Goal: Task Accomplishment & Management: Use online tool/utility

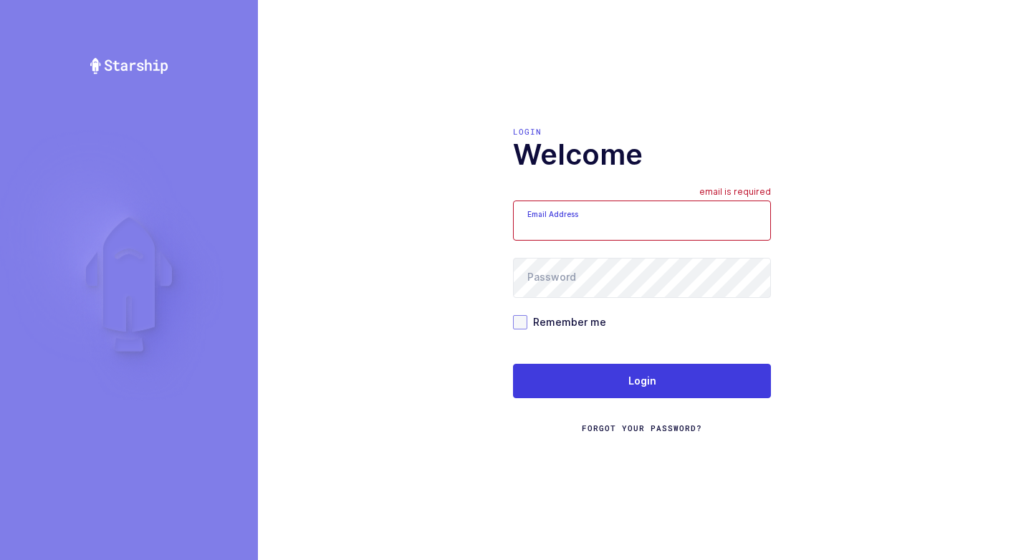
type input "[EMAIL_ADDRESS][DOMAIN_NAME]"
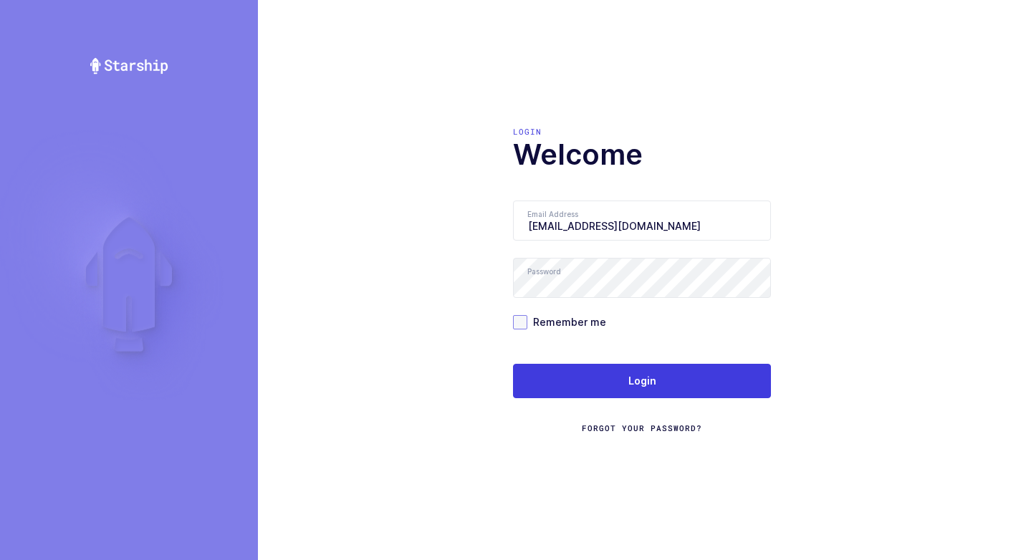
click at [519, 321] on span at bounding box center [520, 322] width 14 height 14
click at [527, 315] on input "Remember me" at bounding box center [527, 315] width 0 height 0
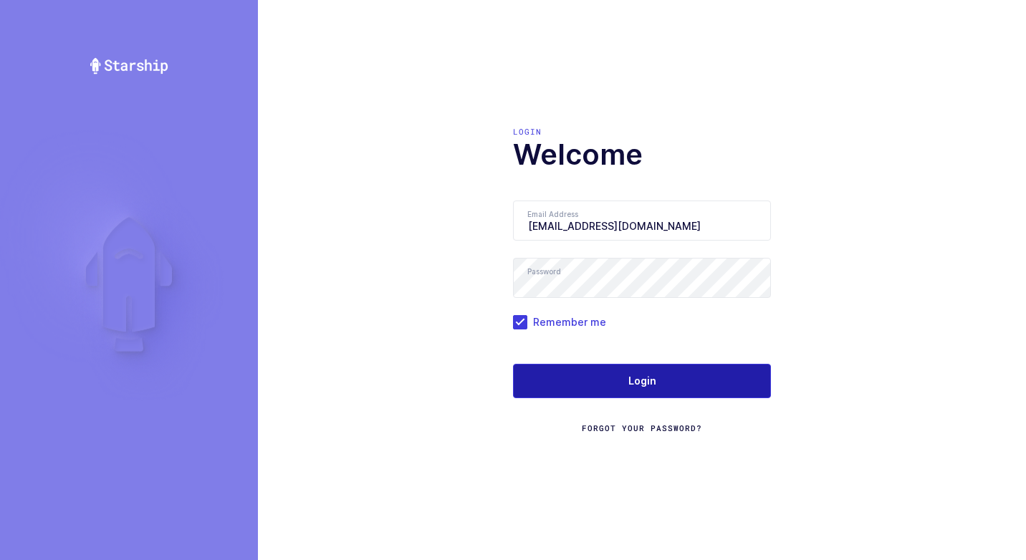
click at [617, 383] on button "Login" at bounding box center [642, 381] width 258 height 34
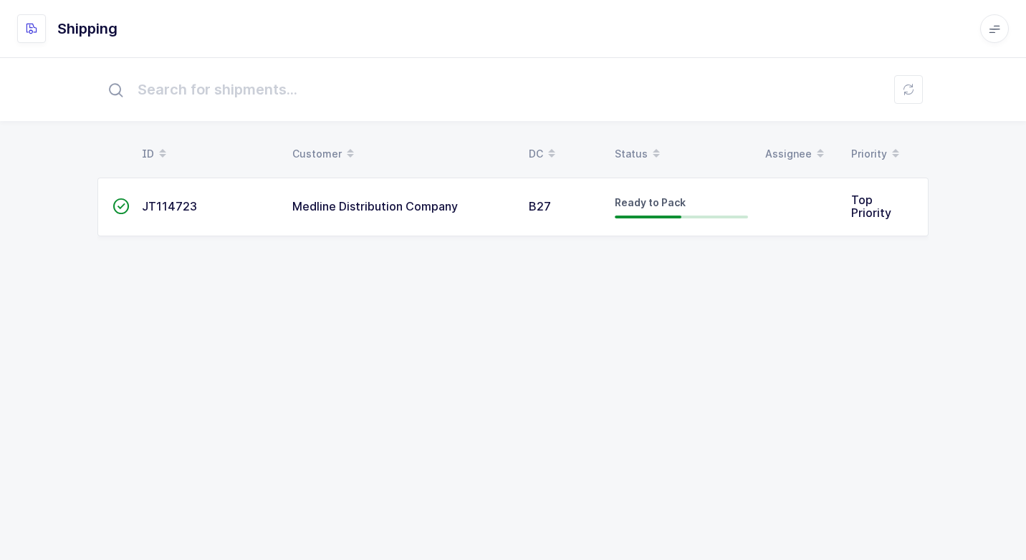
click at [494, 224] on td "Medline Distribution Company" at bounding box center [402, 207] width 236 height 59
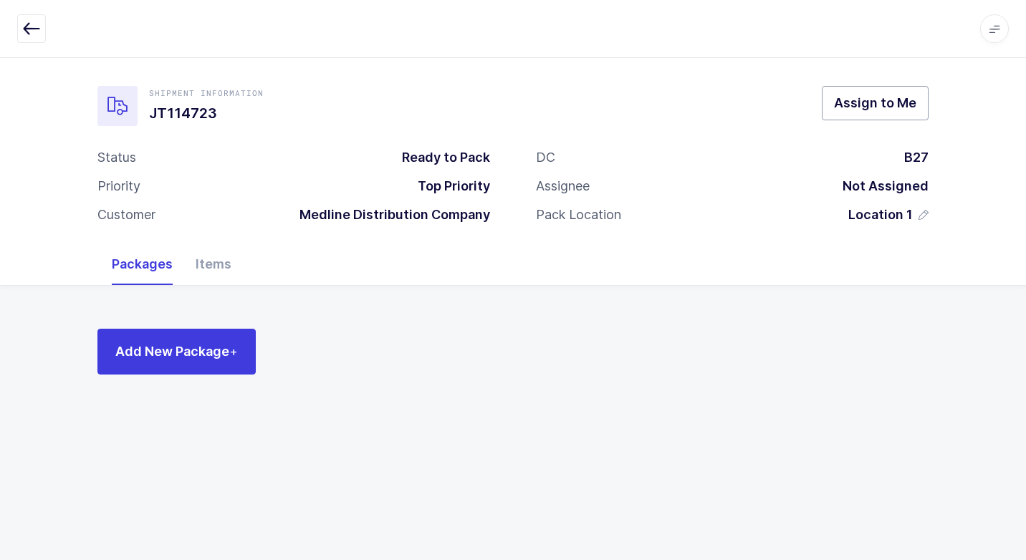
click at [878, 97] on span "Assign to Me" at bounding box center [875, 103] width 82 height 18
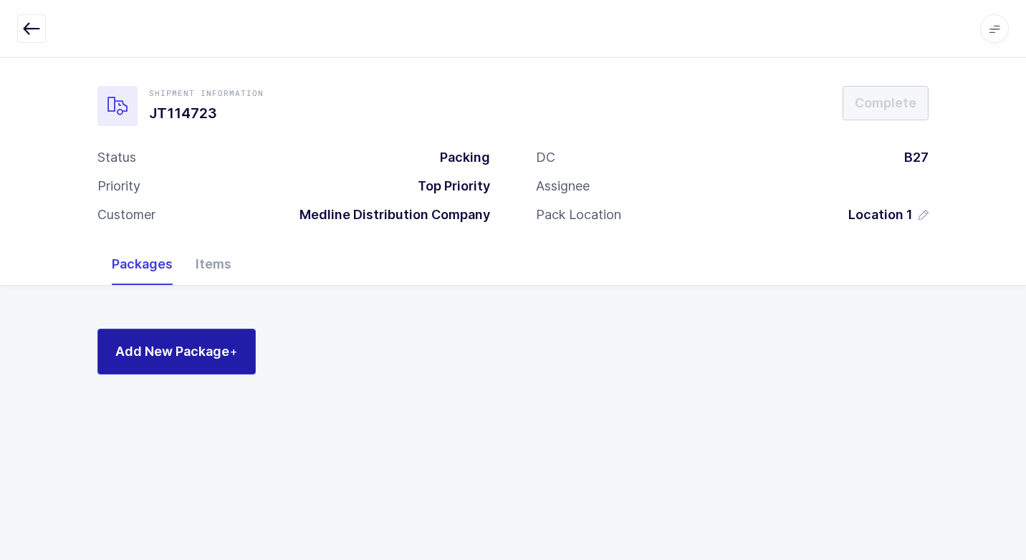
click at [214, 347] on span "Add New Package +" at bounding box center [176, 351] width 122 height 18
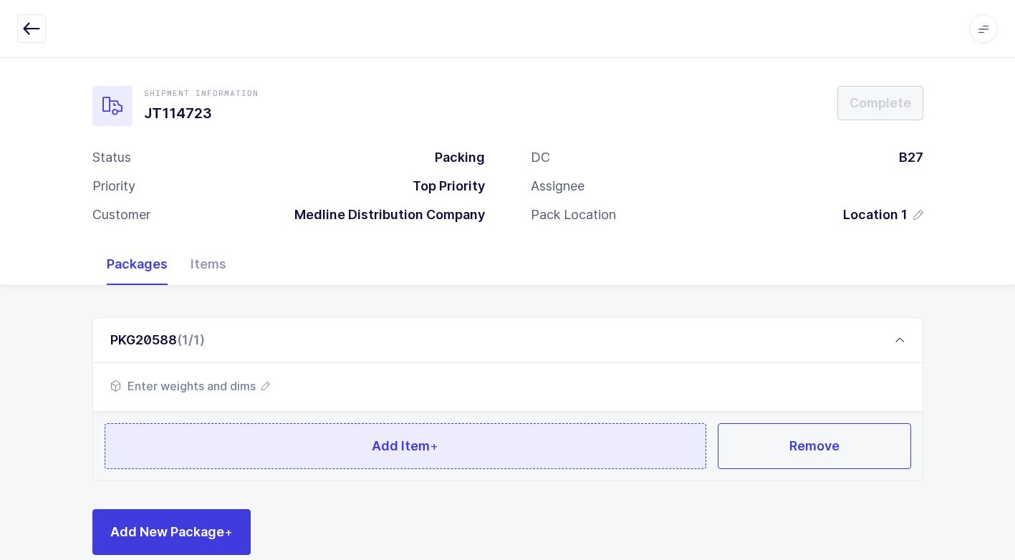
click at [336, 449] on button "Add Item +" at bounding box center [406, 446] width 602 height 46
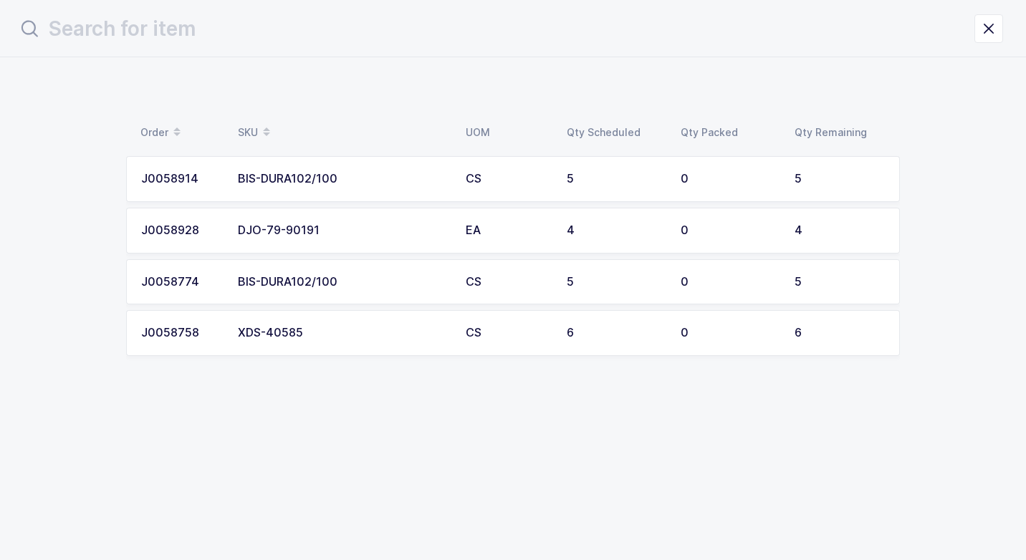
click at [324, 342] on td "XDS-40585" at bounding box center [343, 333] width 228 height 46
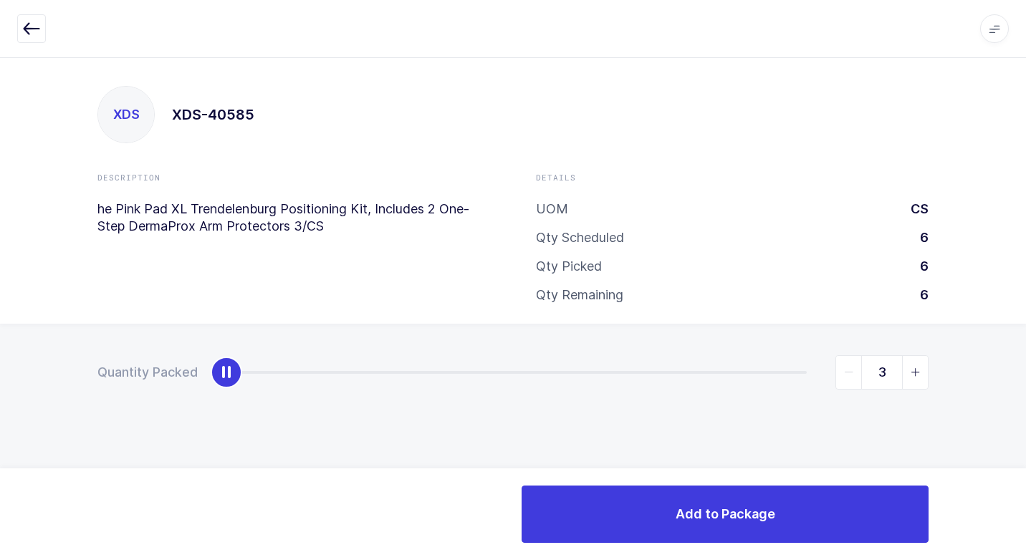
type input "6"
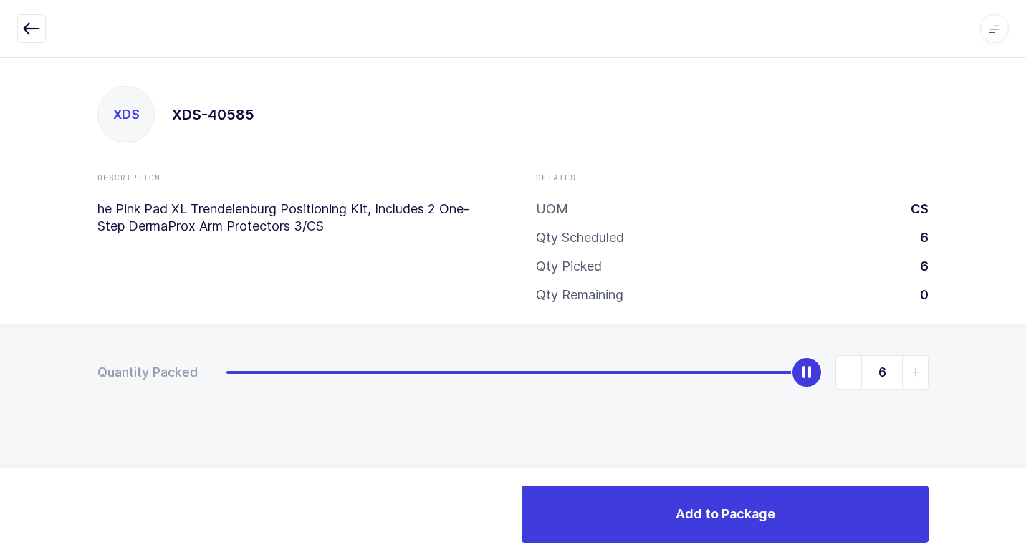
drag, startPoint x: 231, startPoint y: 372, endPoint x: 1011, endPoint y: 518, distance: 793.5
click at [1011, 518] on div "Apps Core [GEOGRAPHIC_DATA] Admin Mission Control Purchasing [PERSON_NAME] Logo…" at bounding box center [513, 308] width 1026 height 503
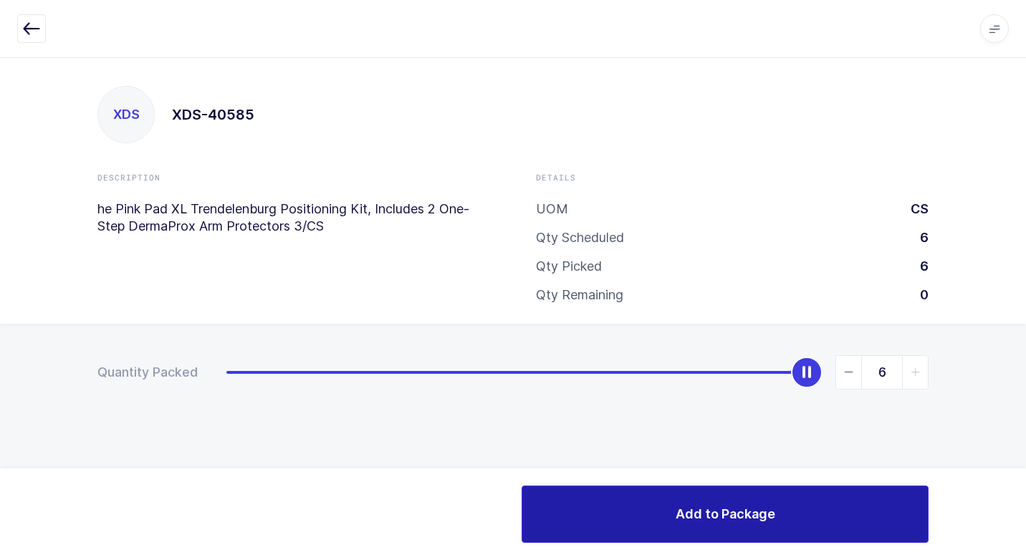
click at [660, 515] on button "Add to Package" at bounding box center [724, 514] width 407 height 57
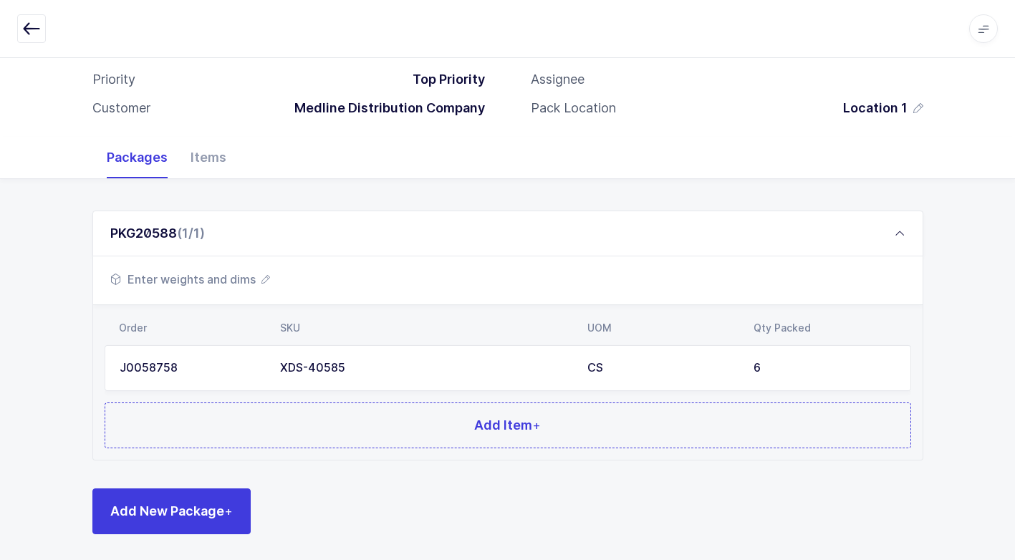
scroll to position [110, 0]
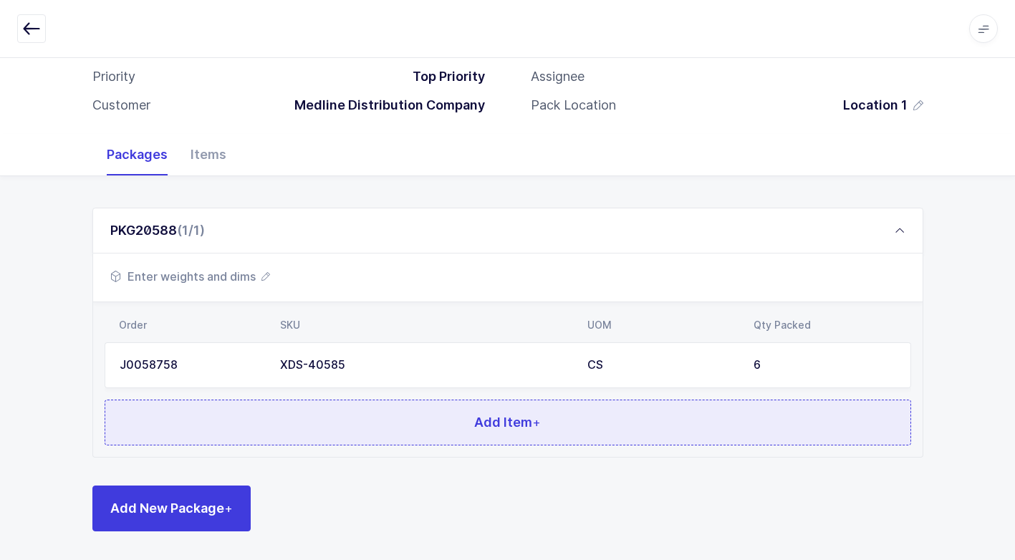
click at [322, 415] on button "Add Item +" at bounding box center [508, 423] width 807 height 46
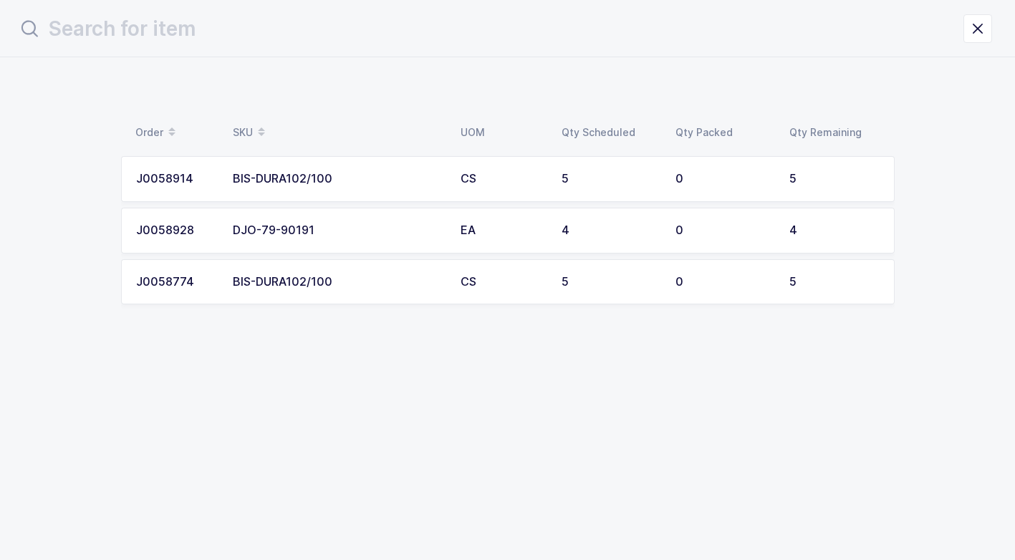
scroll to position [0, 0]
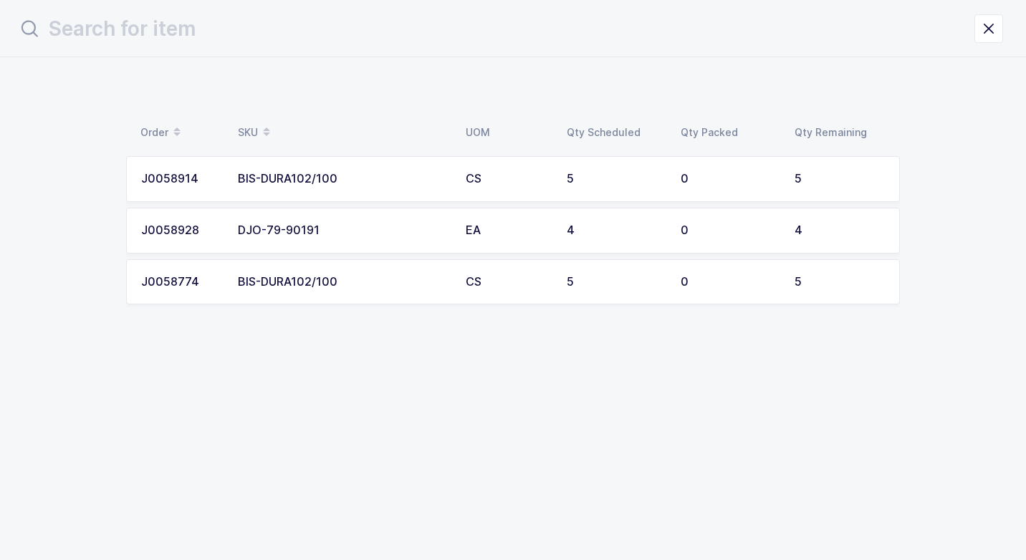
click at [376, 173] on div "BIS-DURA102/100" at bounding box center [343, 179] width 211 height 13
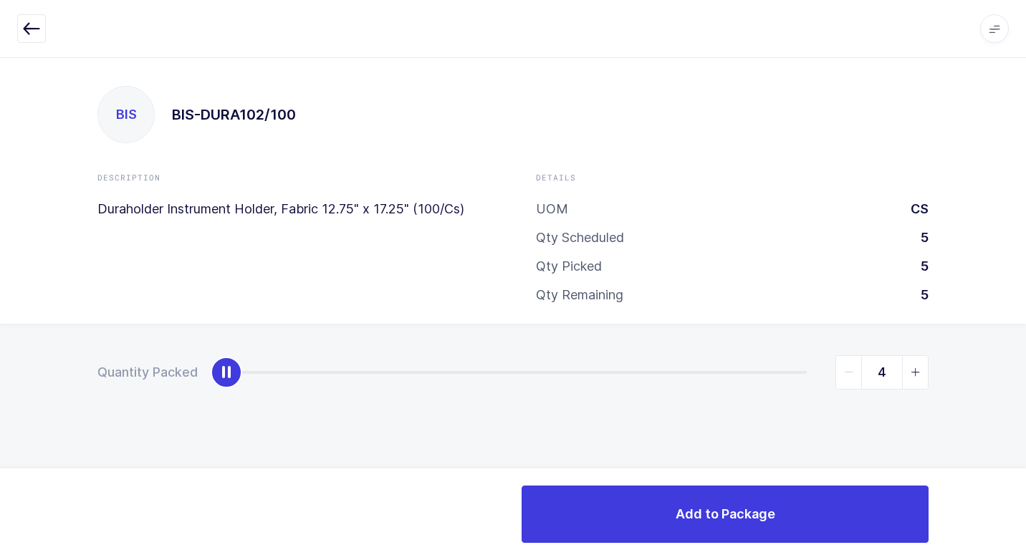
type input "5"
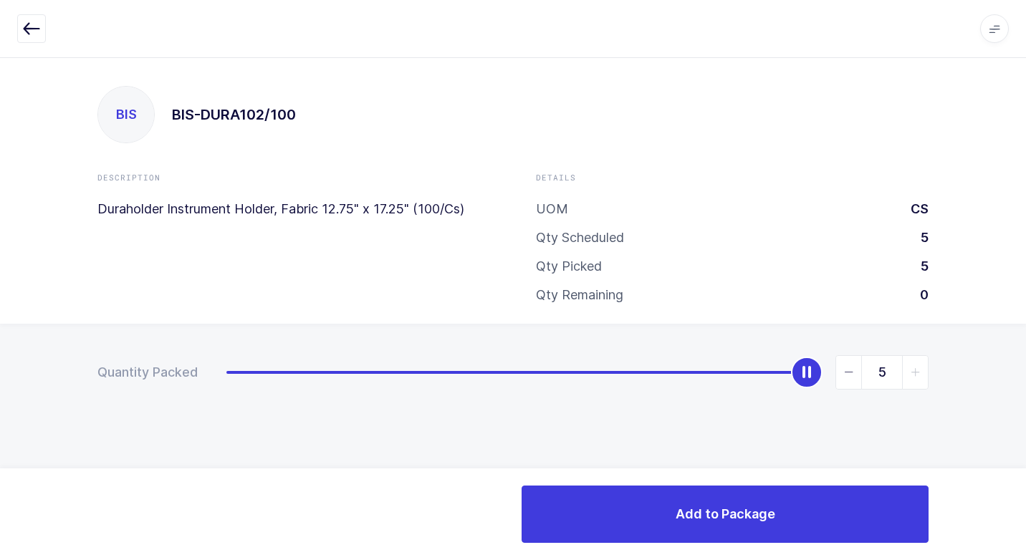
drag, startPoint x: 229, startPoint y: 380, endPoint x: 830, endPoint y: 555, distance: 625.9
click at [1024, 503] on div "Apps Core Warehouse Admin Mission Control Purchasing Juan W. Logout Account Jua…" at bounding box center [513, 308] width 1026 height 503
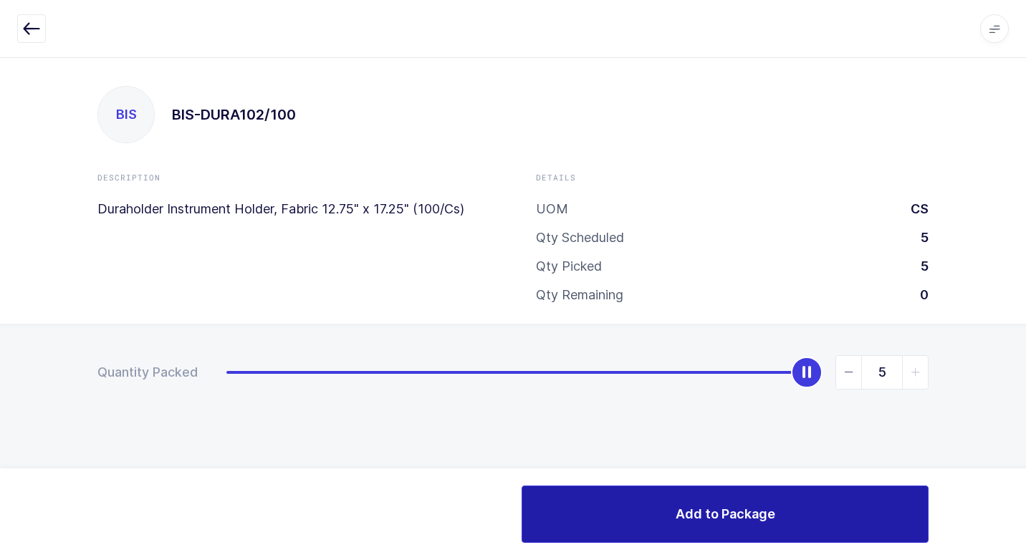
drag, startPoint x: 779, startPoint y: 519, endPoint x: 546, endPoint y: 489, distance: 235.6
click at [777, 519] on button "Add to Package" at bounding box center [724, 514] width 407 height 57
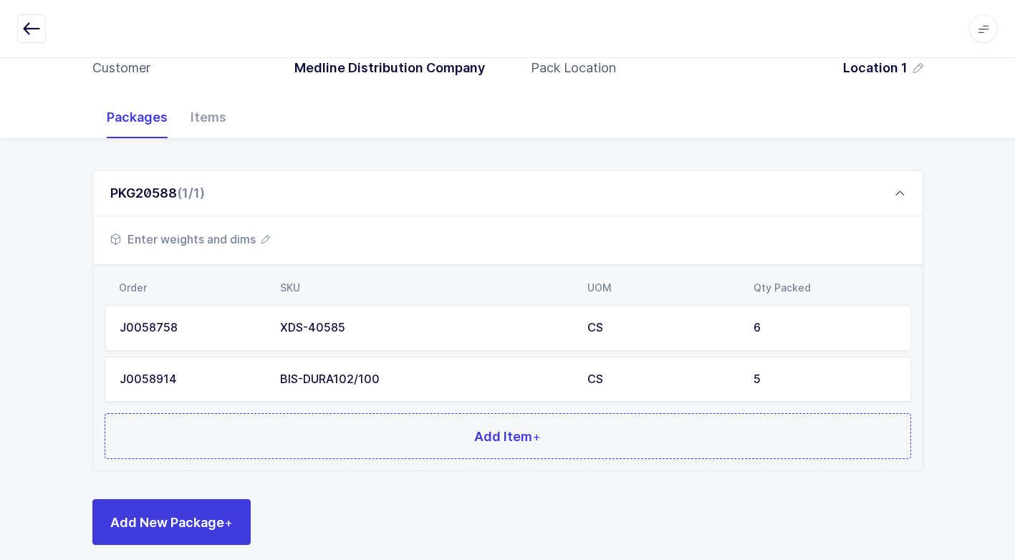
scroll to position [160, 0]
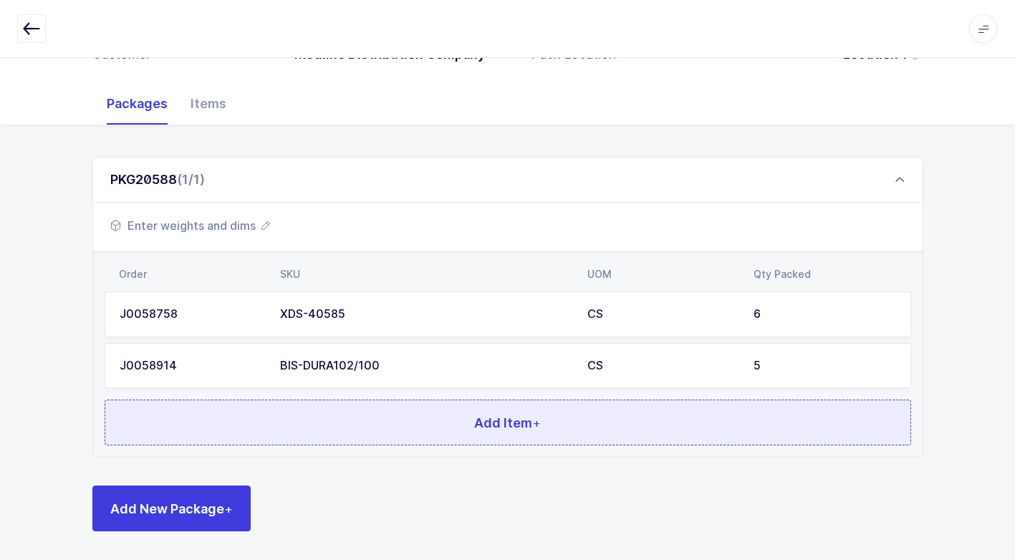
click at [307, 441] on button "Add Item +" at bounding box center [508, 423] width 807 height 46
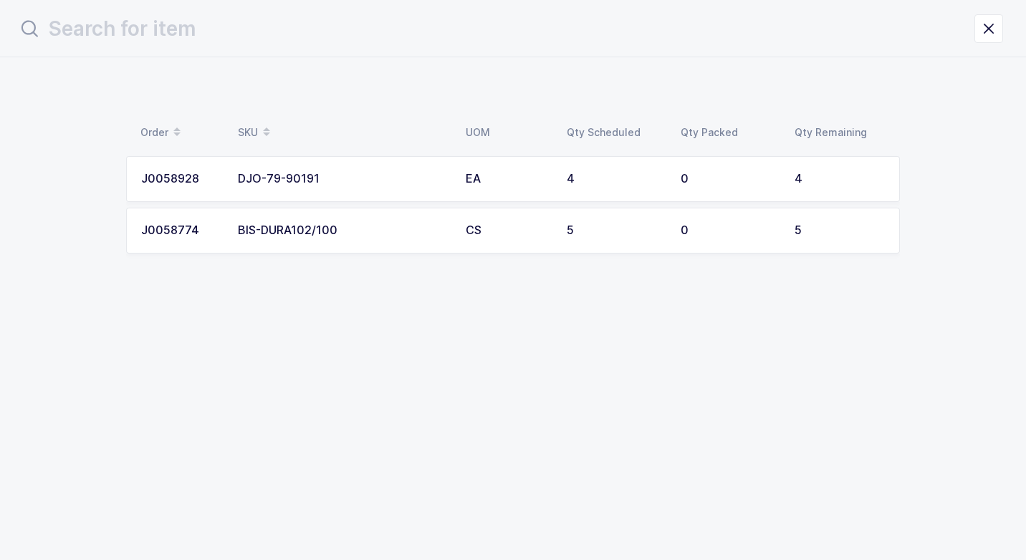
click at [325, 229] on div "BIS-DURA102/100" at bounding box center [343, 230] width 211 height 13
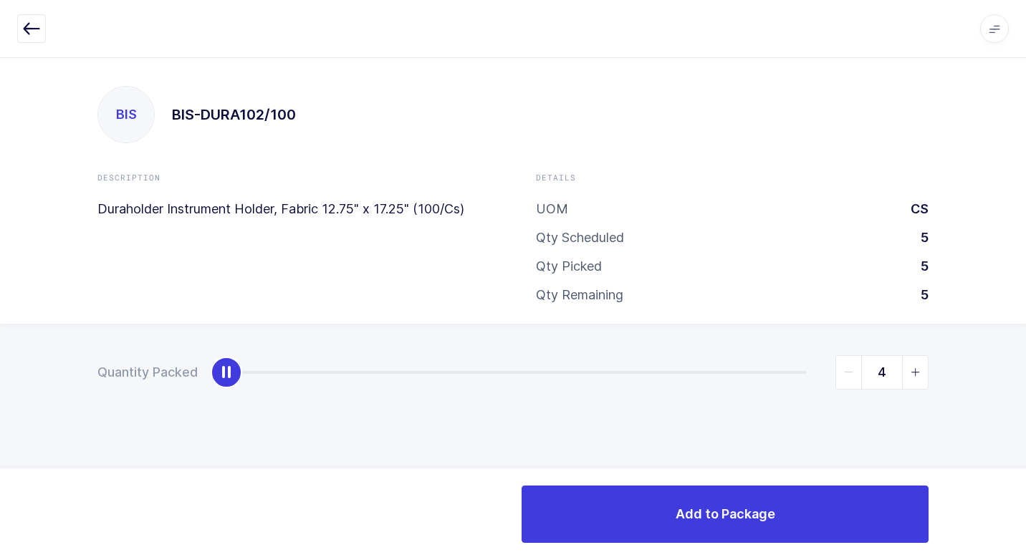
type input "5"
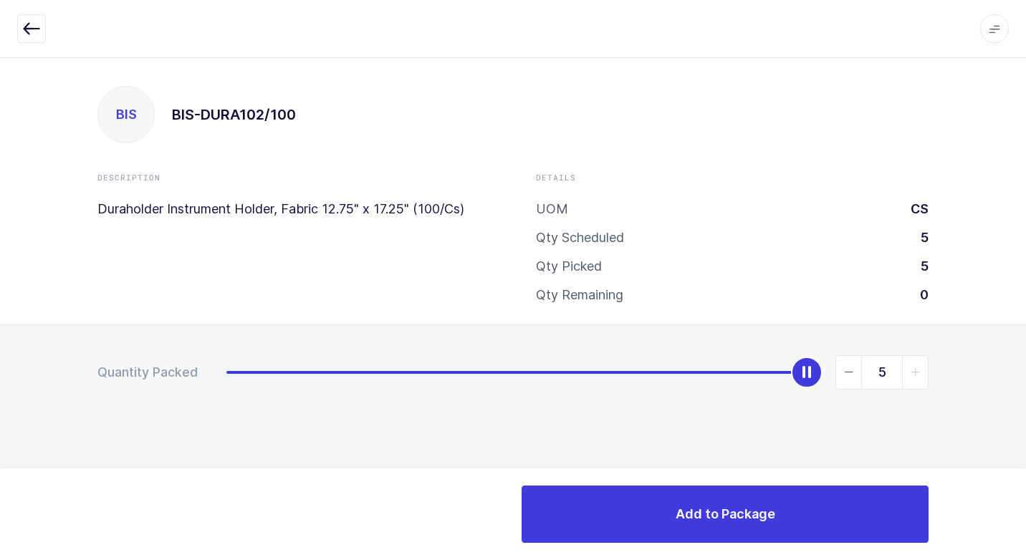
drag, startPoint x: 234, startPoint y: 376, endPoint x: 746, endPoint y: 550, distance: 541.0
click at [1025, 549] on html "Apps Core Warehouse Admin Mission Control Purchasing Juan W. Logout Account Jua…" at bounding box center [513, 280] width 1026 height 560
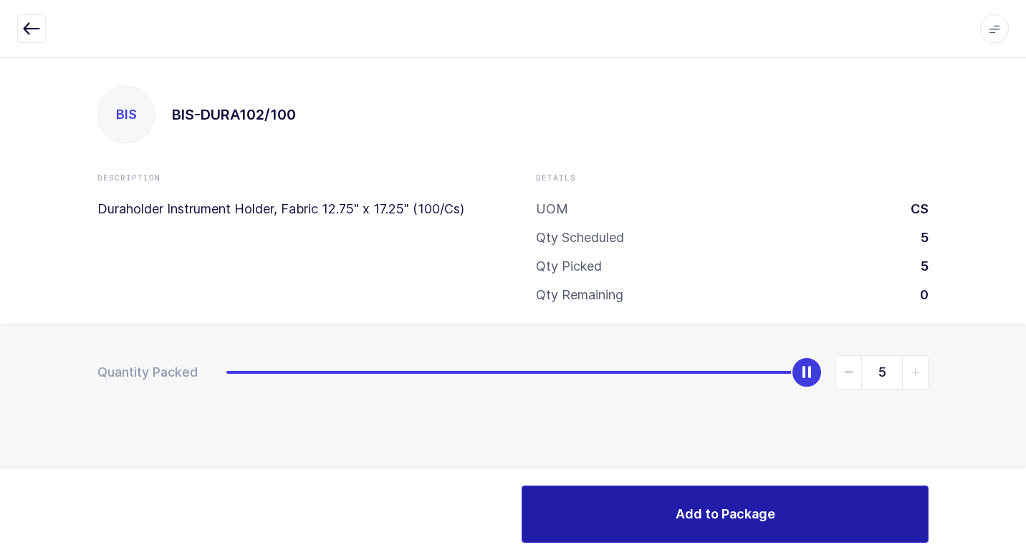
drag, startPoint x: 638, startPoint y: 502, endPoint x: 629, endPoint y: 506, distance: 9.6
click at [637, 501] on button "Add to Package" at bounding box center [724, 514] width 407 height 57
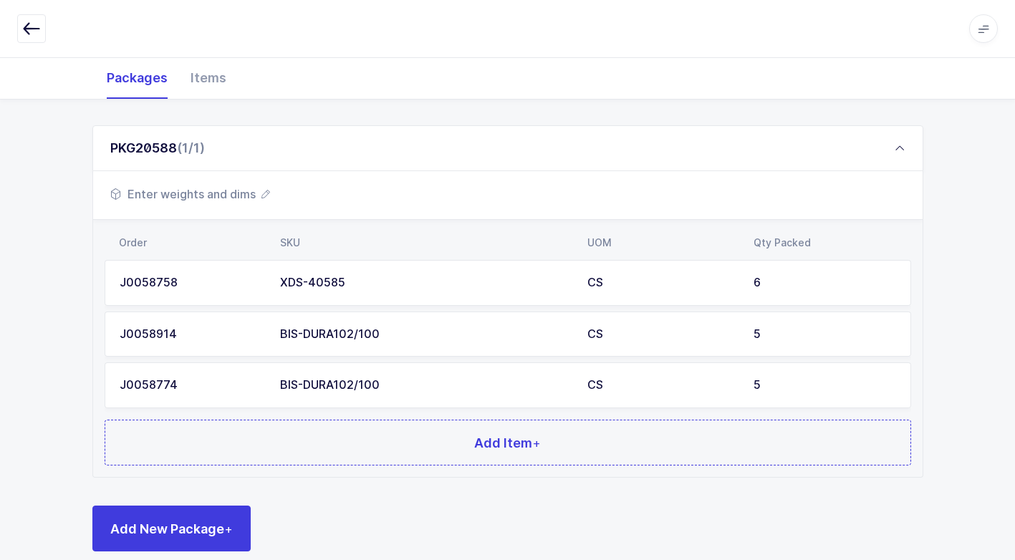
scroll to position [212, 0]
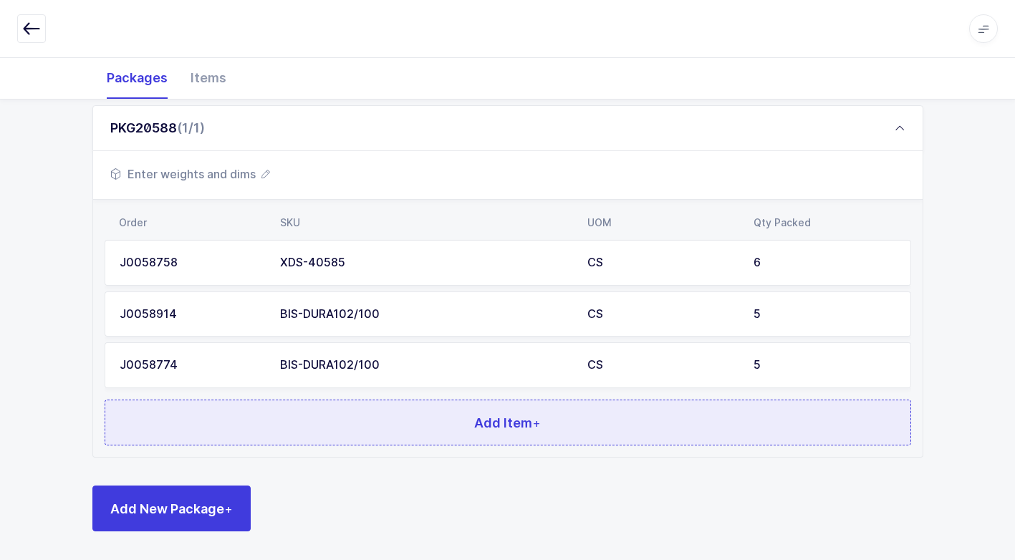
click at [363, 431] on button "Add Item +" at bounding box center [508, 423] width 807 height 46
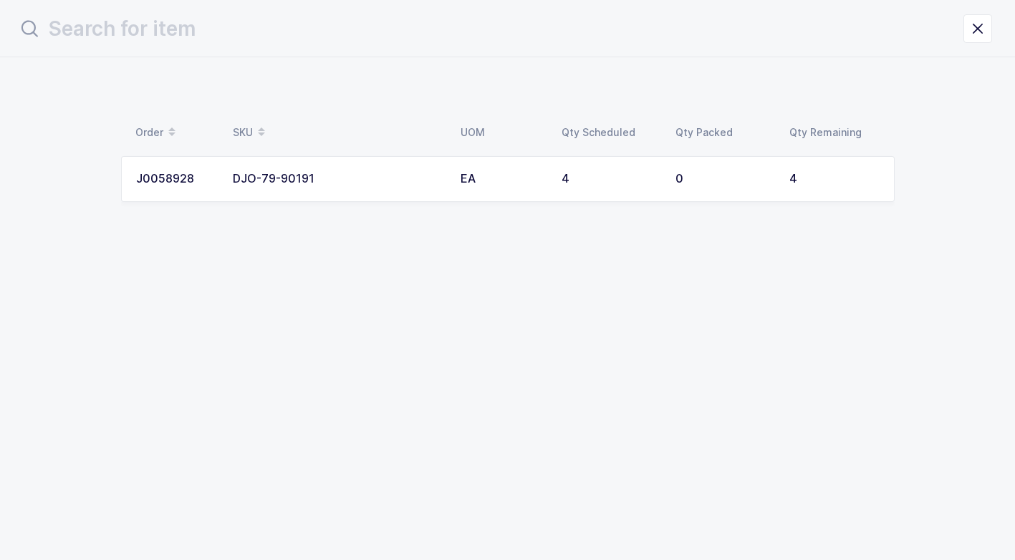
scroll to position [0, 0]
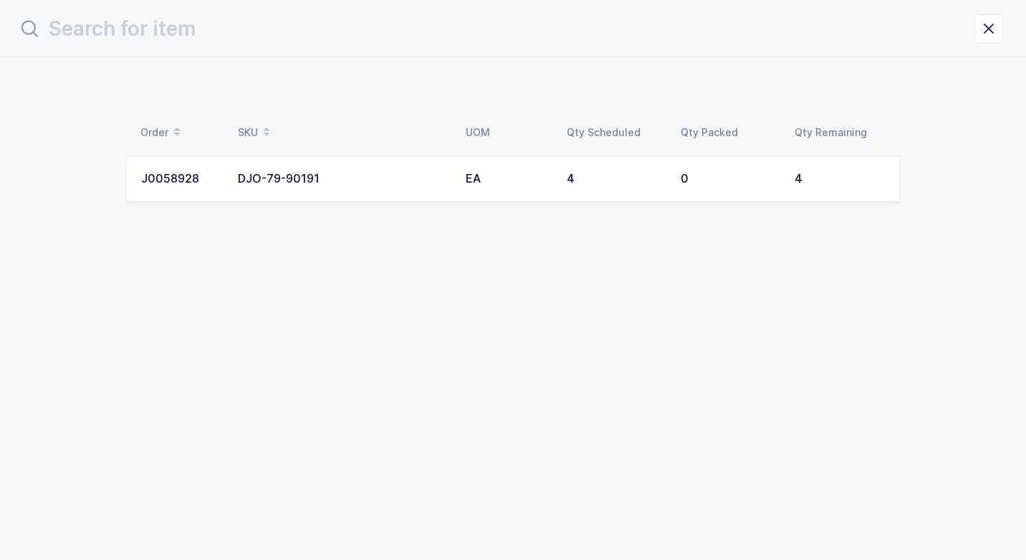
click at [381, 182] on div "DJO-79-90191" at bounding box center [343, 179] width 211 height 13
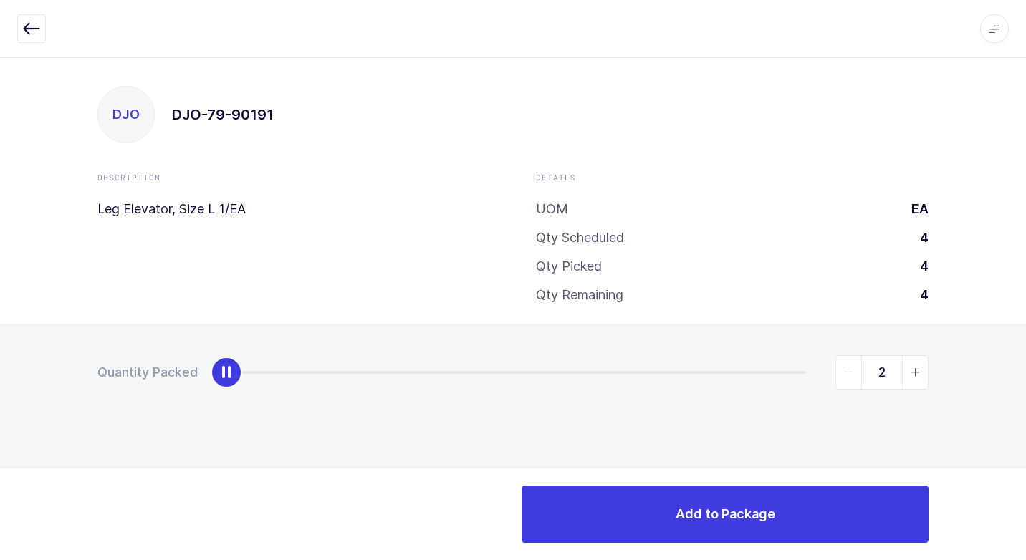
type input "4"
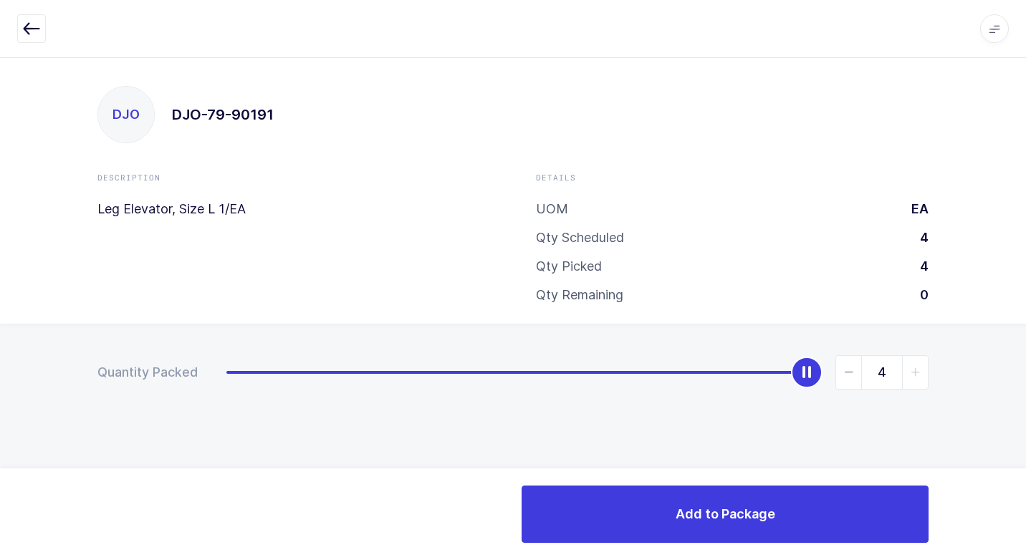
drag, startPoint x: 239, startPoint y: 373, endPoint x: 1028, endPoint y: 387, distance: 789.5
click at [1025, 387] on html "Apps Core Warehouse Admin Mission Control Purchasing Juan W. Logout Account Jua…" at bounding box center [513, 280] width 1026 height 560
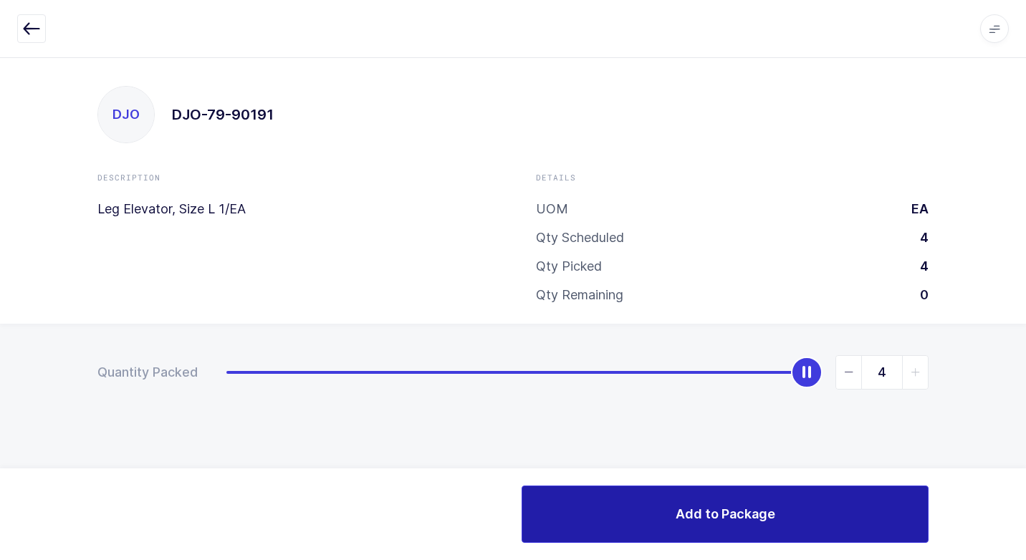
drag, startPoint x: 602, startPoint y: 517, endPoint x: 473, endPoint y: 463, distance: 140.3
click at [602, 511] on button "Add to Package" at bounding box center [724, 514] width 407 height 57
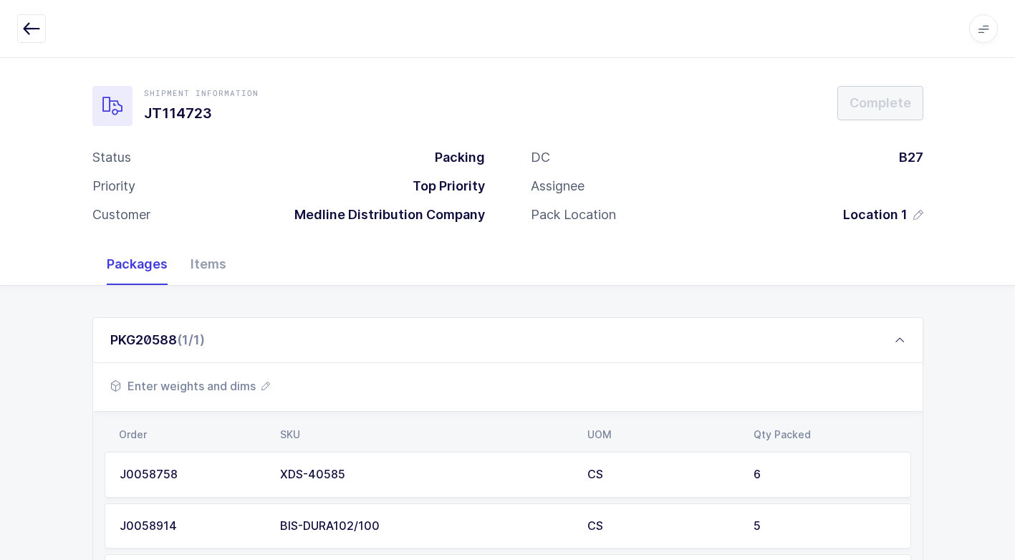
click at [212, 393] on span "Enter weights and dims" at bounding box center [190, 386] width 160 height 17
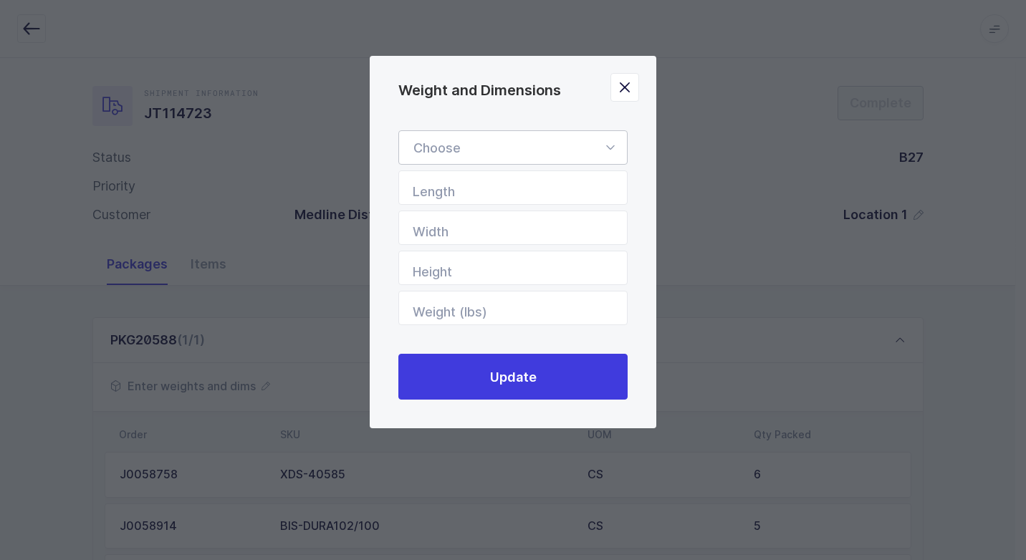
click at [610, 150] on icon "Weight and Dimensions" at bounding box center [610, 147] width 18 height 34
drag, startPoint x: 511, startPoint y: 194, endPoint x: 521, endPoint y: 223, distance: 31.3
click at [509, 194] on li "Standard Pallet" at bounding box center [518, 189] width 227 height 27
type input "Standard Pallet"
type input "48"
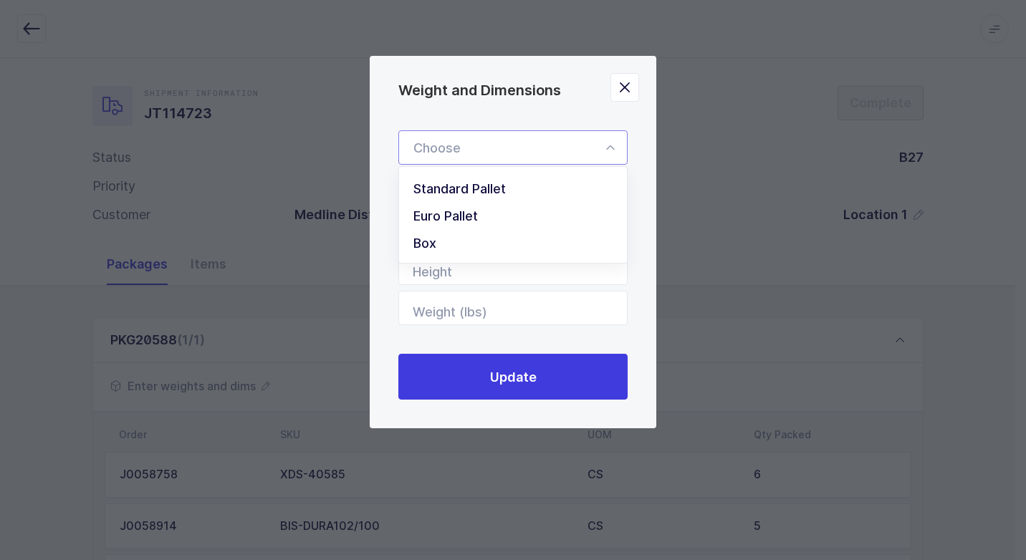
type input "40"
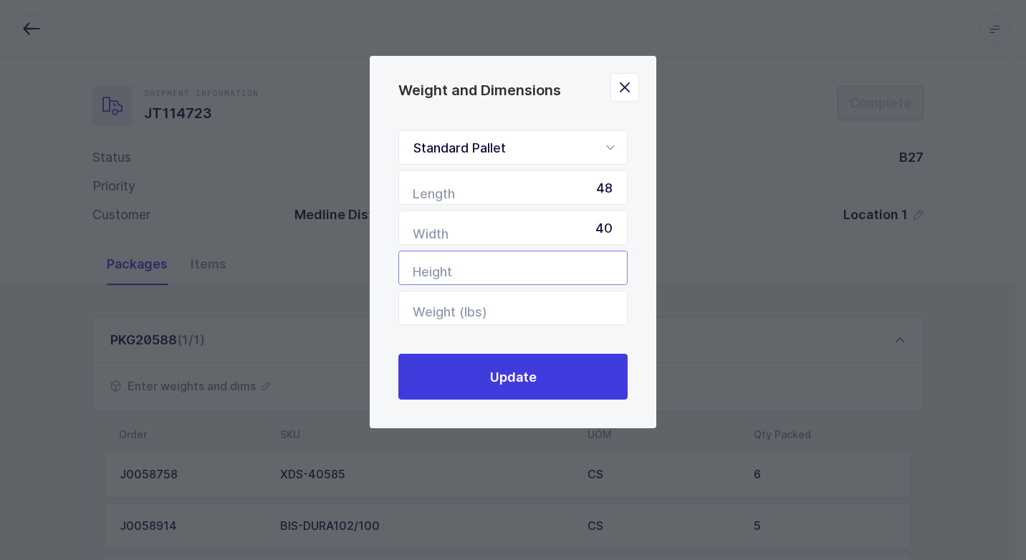
click at [532, 280] on input "Height" at bounding box center [512, 268] width 229 height 34
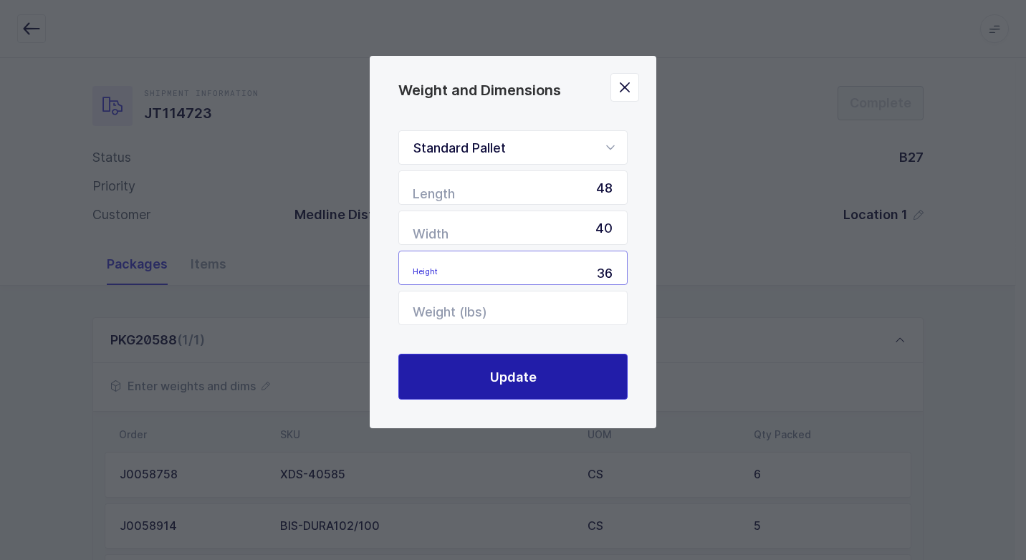
type input "36"
click at [478, 368] on button "Update" at bounding box center [512, 377] width 229 height 46
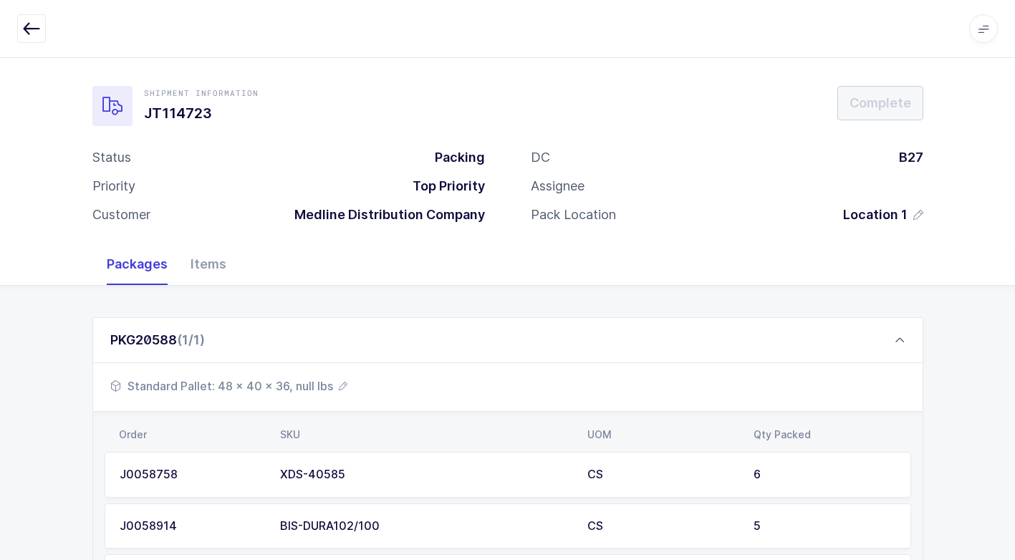
drag, startPoint x: 262, startPoint y: 390, endPoint x: 271, endPoint y: 390, distance: 8.6
click at [271, 390] on span "Standard Pallet: 48 x 40 x 36, null lbs" at bounding box center [228, 386] width 237 height 17
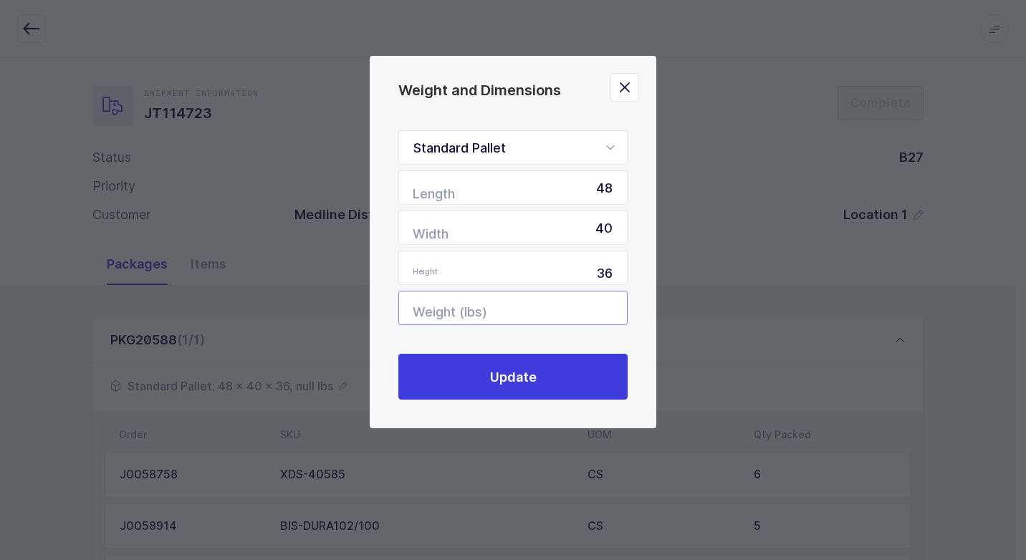
click at [605, 307] on input "Weight (lbs)" at bounding box center [512, 308] width 229 height 34
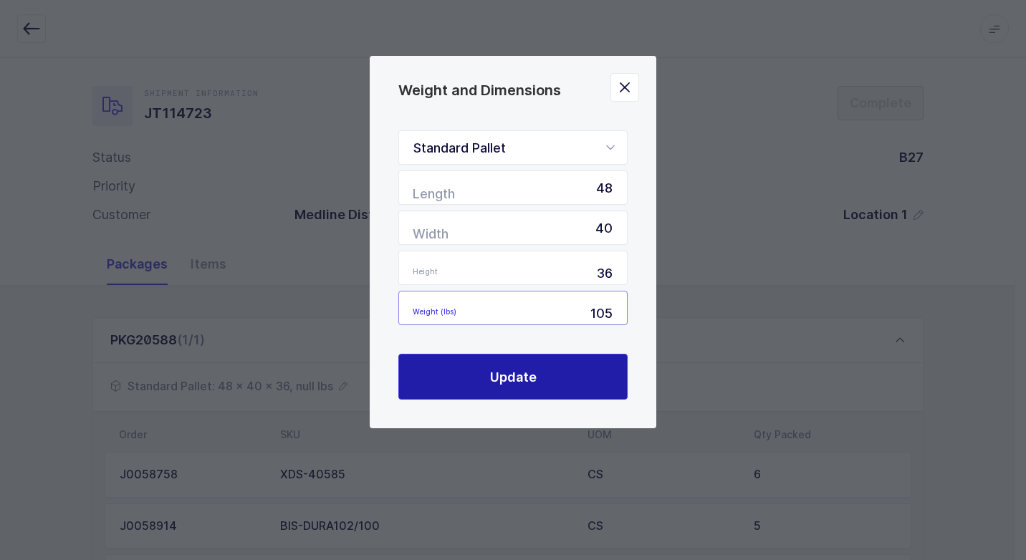
type input "105"
drag, startPoint x: 549, startPoint y: 390, endPoint x: 575, endPoint y: 372, distance: 31.4
click at [550, 389] on button "Update" at bounding box center [512, 377] width 229 height 46
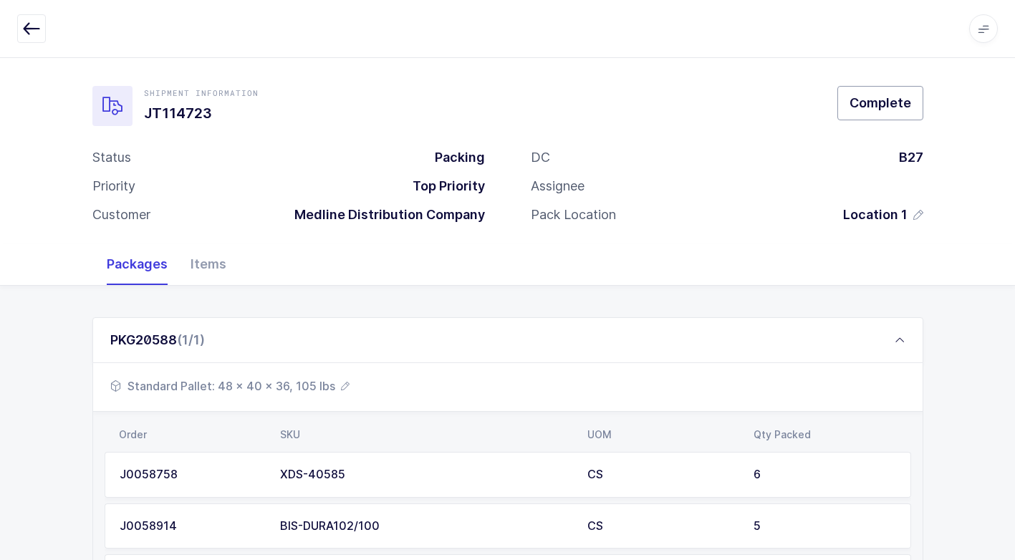
click at [882, 110] on span "Complete" at bounding box center [881, 103] width 62 height 18
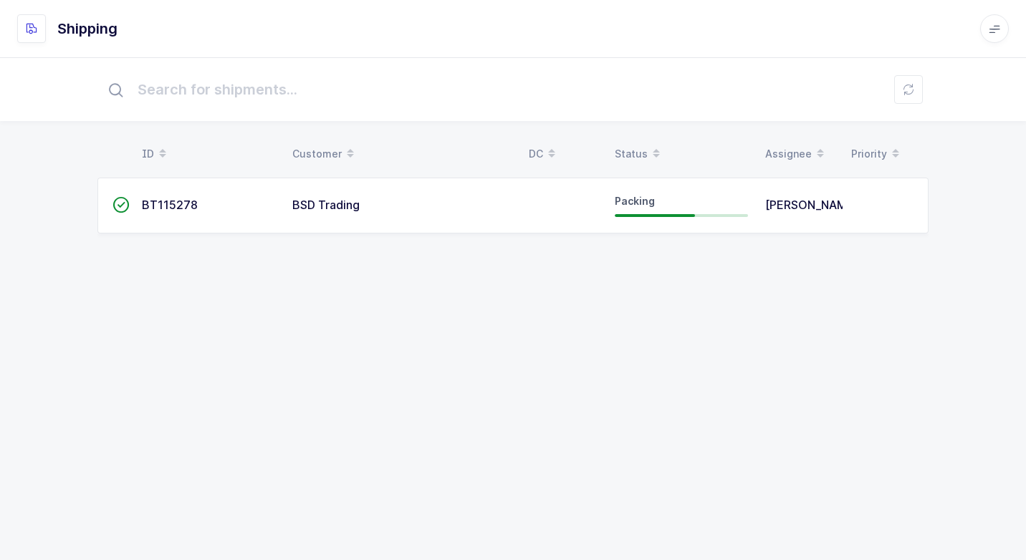
click at [405, 207] on div "BSD Trading" at bounding box center [401, 205] width 219 height 13
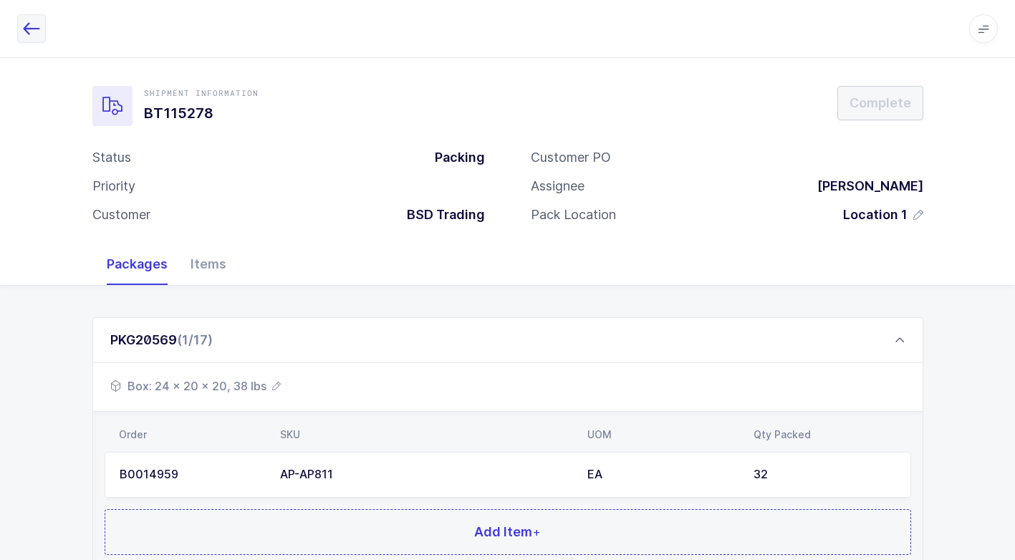
click at [30, 24] on icon "button" at bounding box center [31, 28] width 17 height 17
